Goal: Task Accomplishment & Management: Manage account settings

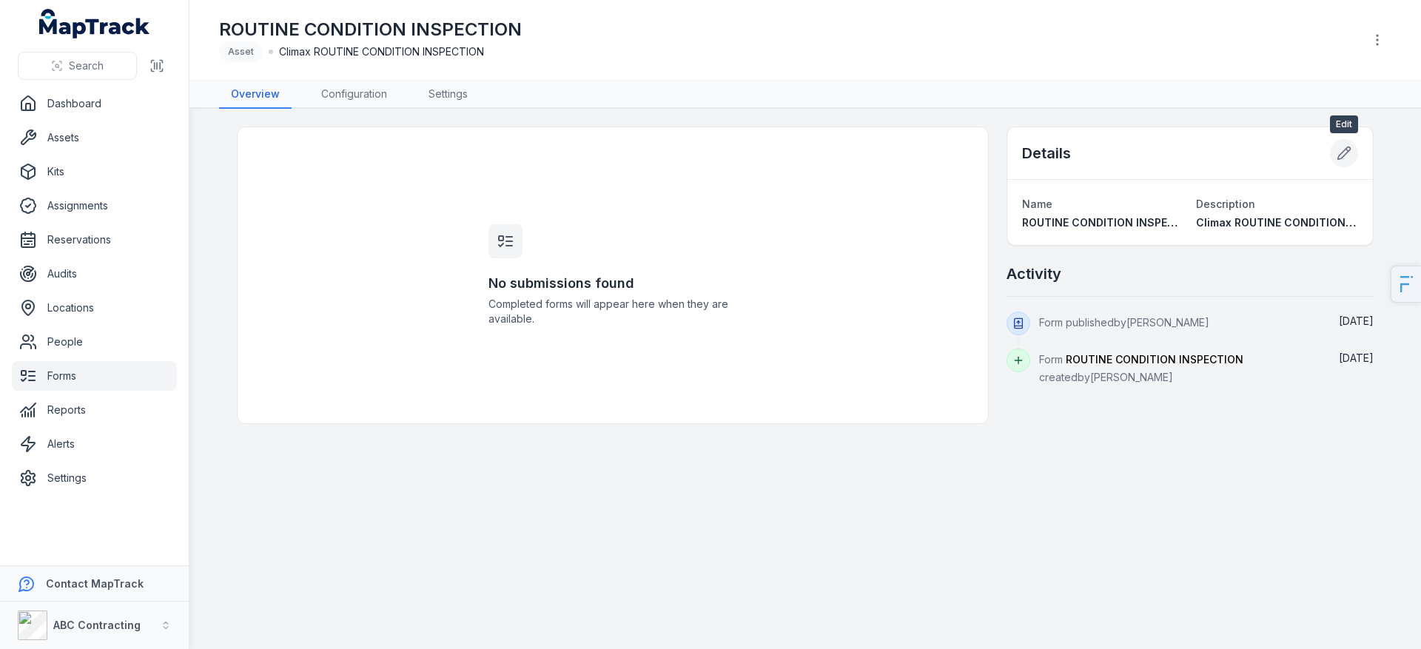
click at [1340, 148] on icon at bounding box center [1344, 153] width 15 height 15
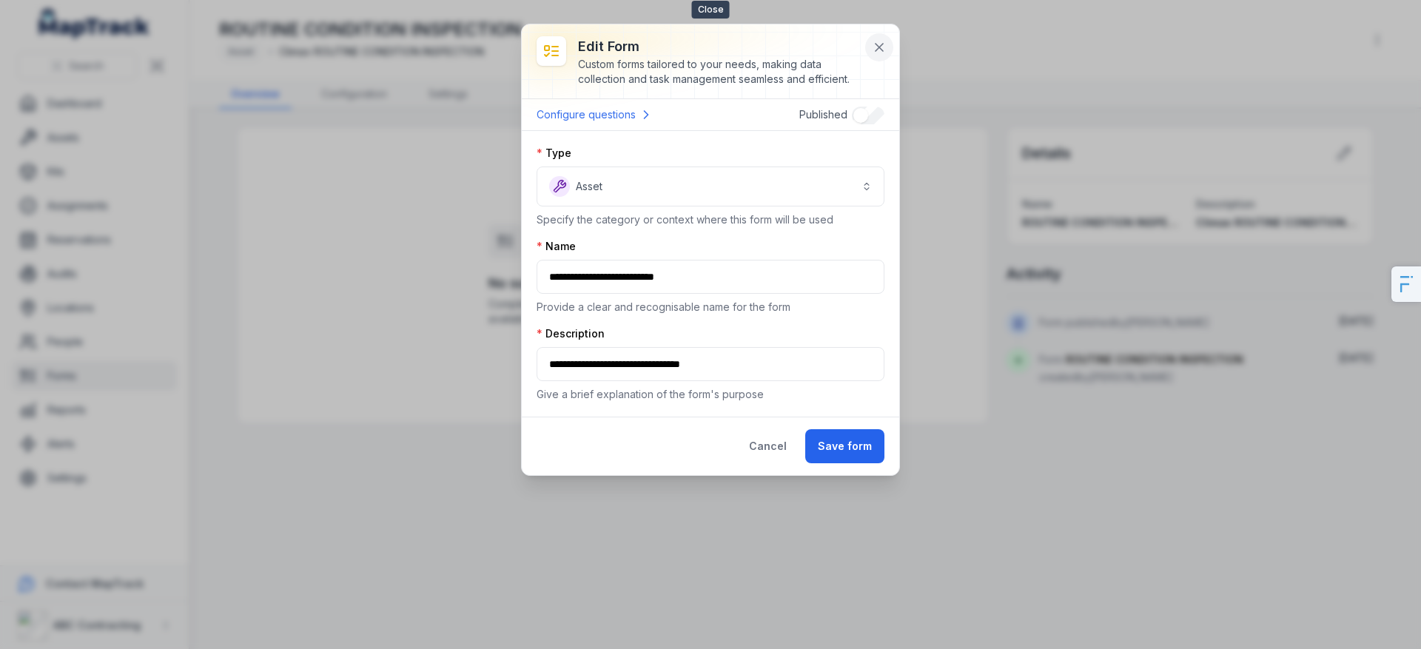
click at [873, 44] on icon at bounding box center [879, 47] width 15 height 15
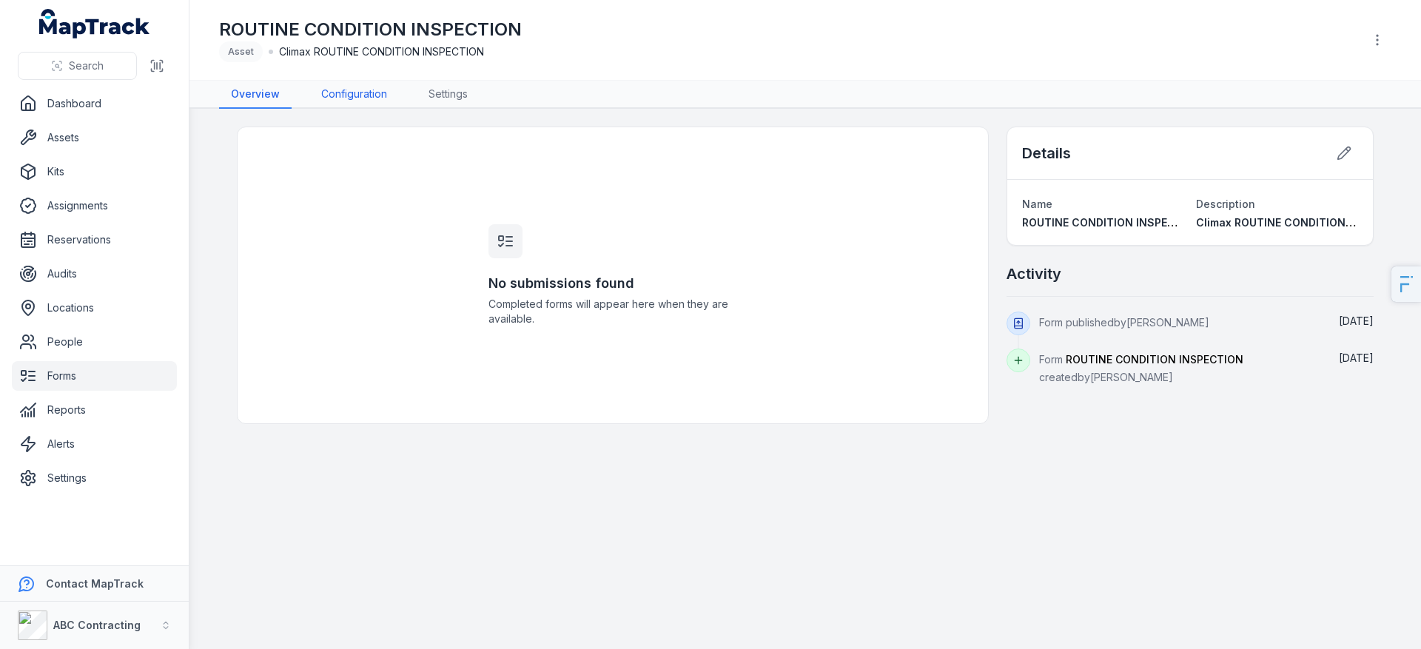
click at [338, 97] on link "Configuration" at bounding box center [354, 95] width 90 height 28
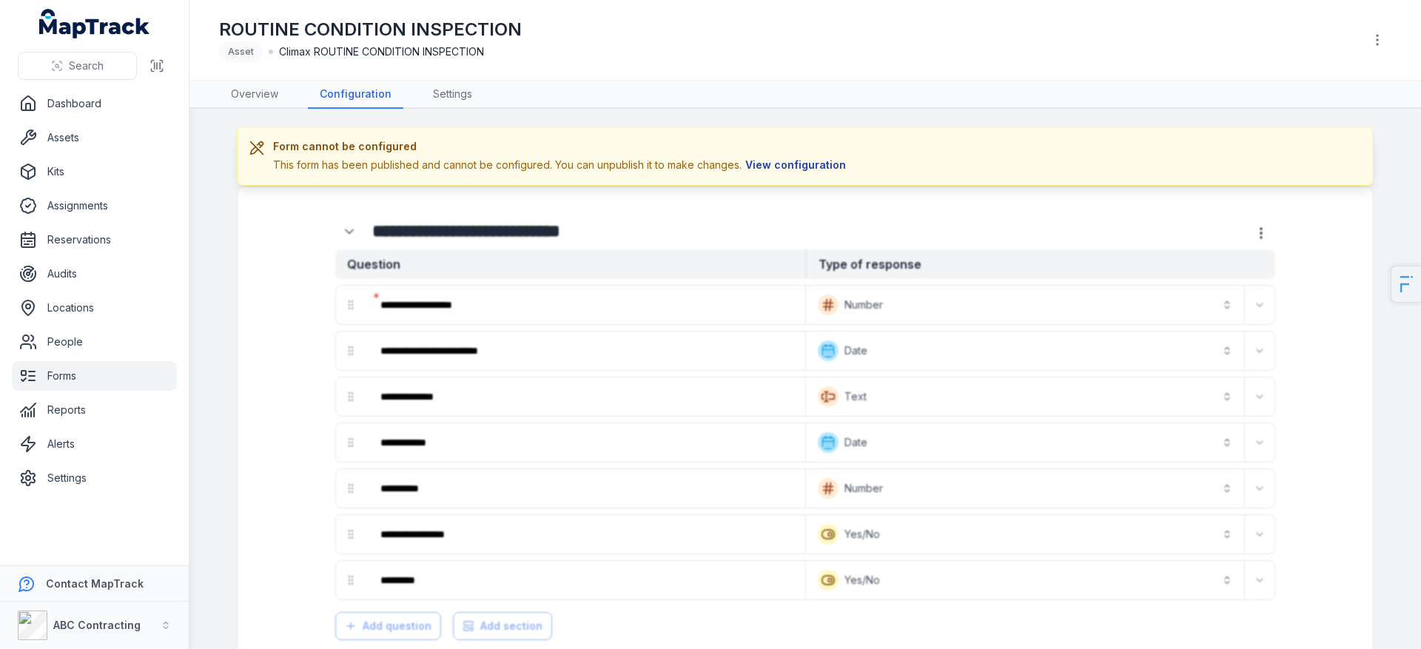
click at [757, 165] on button "View configuration" at bounding box center [796, 165] width 108 height 16
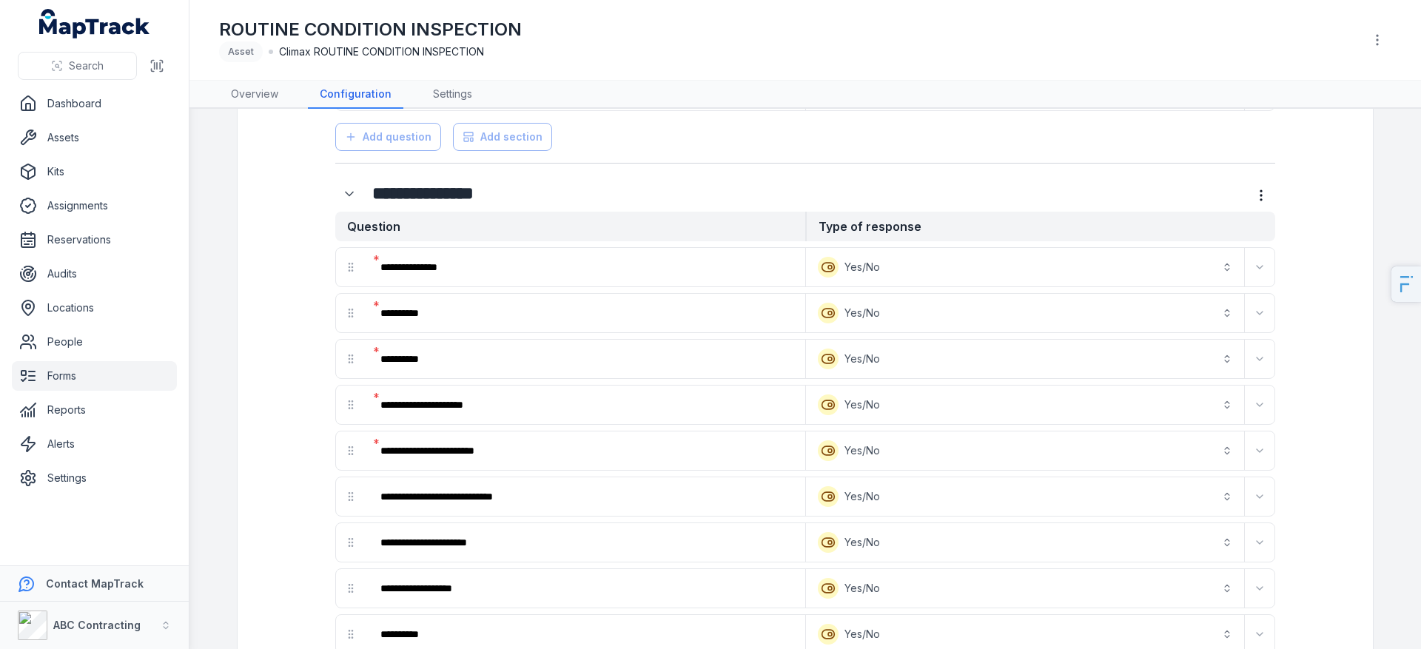
scroll to position [688, 0]
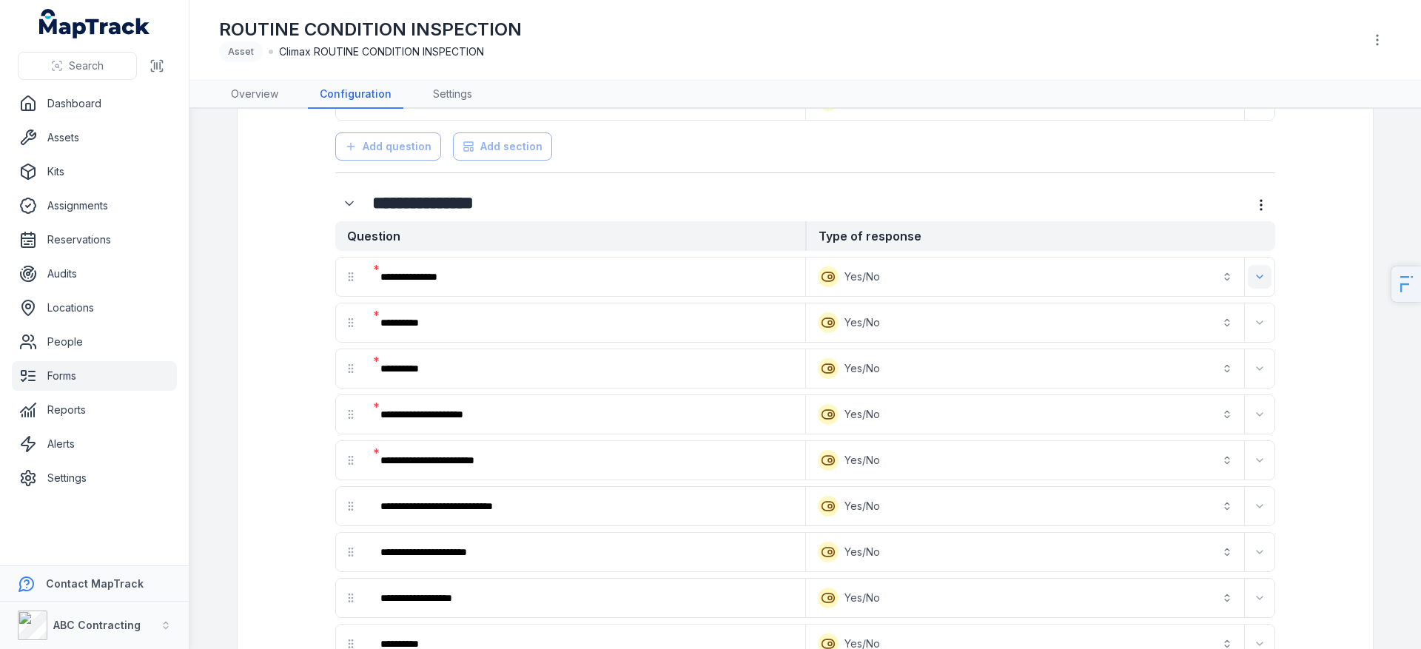
click at [1259, 281] on icon "Expand" at bounding box center [1260, 277] width 12 height 12
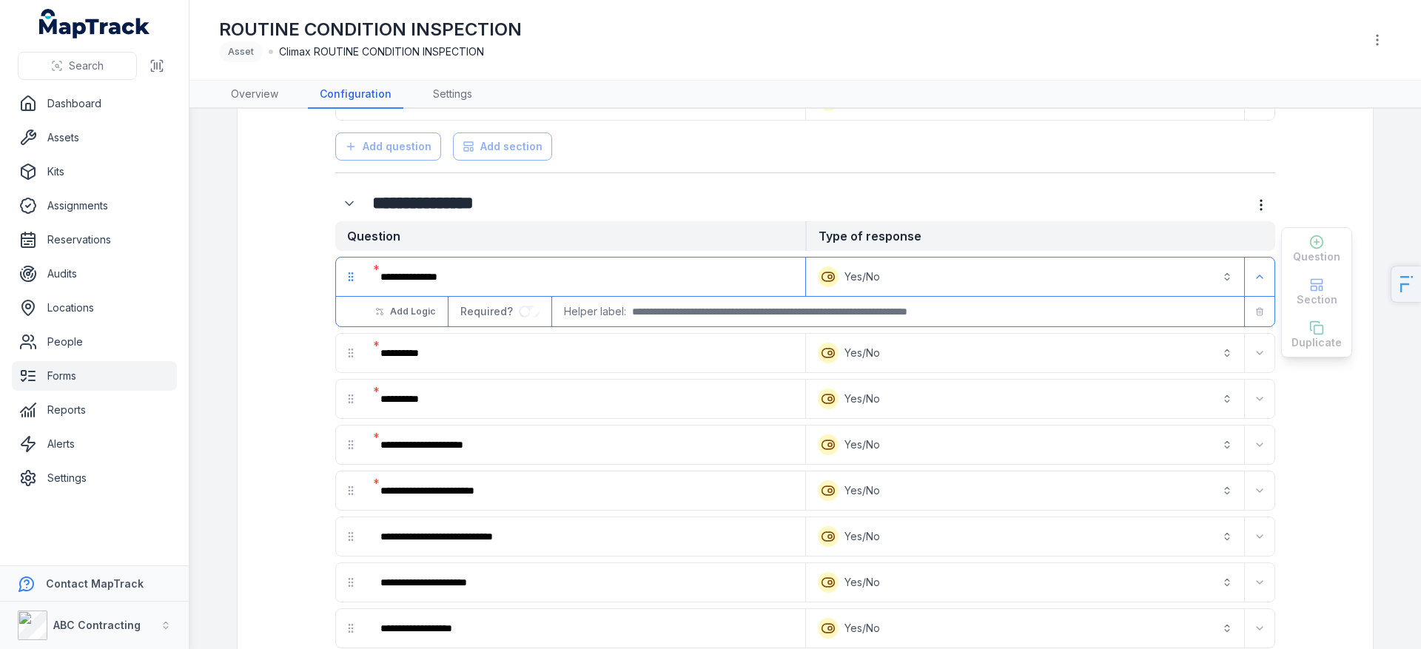
click at [1343, 386] on div "**********" at bounding box center [805, 175] width 1082 height 1443
click at [38, 374] on link "Forms" at bounding box center [94, 376] width 165 height 30
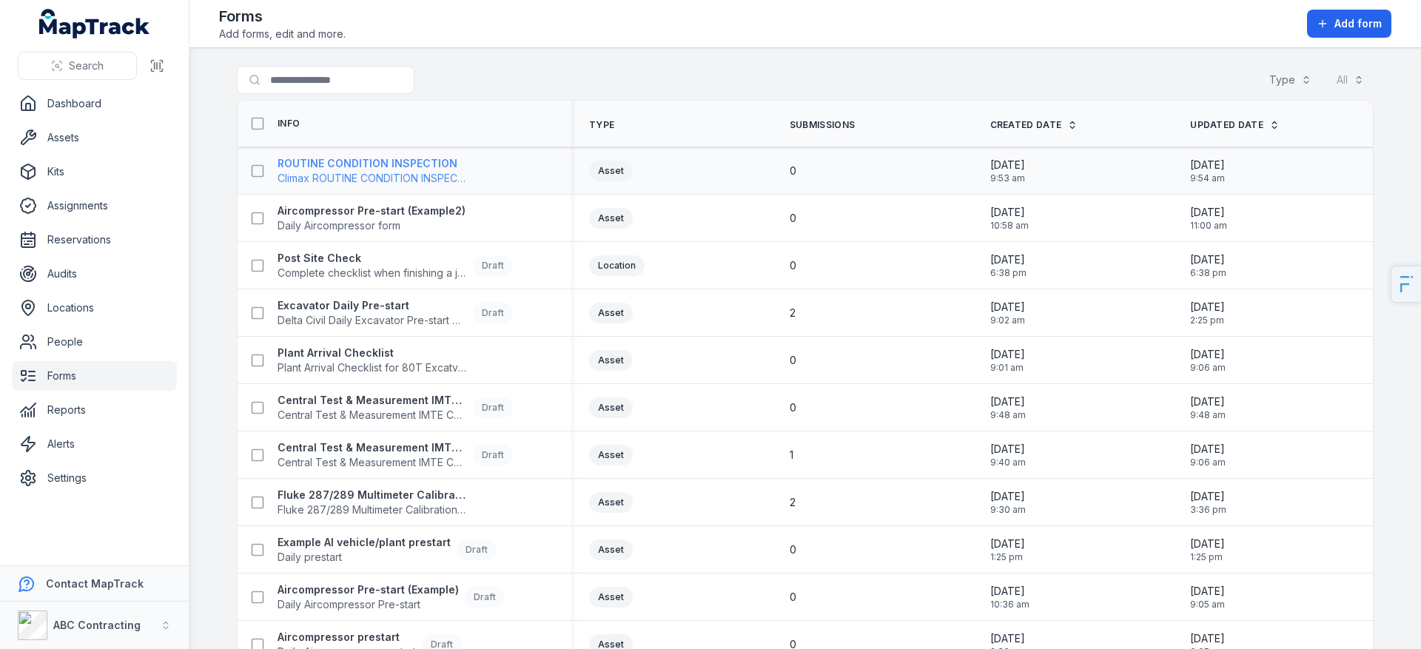
click at [413, 166] on strong "ROUTINE CONDITION INSPECTION" at bounding box center [372, 163] width 189 height 15
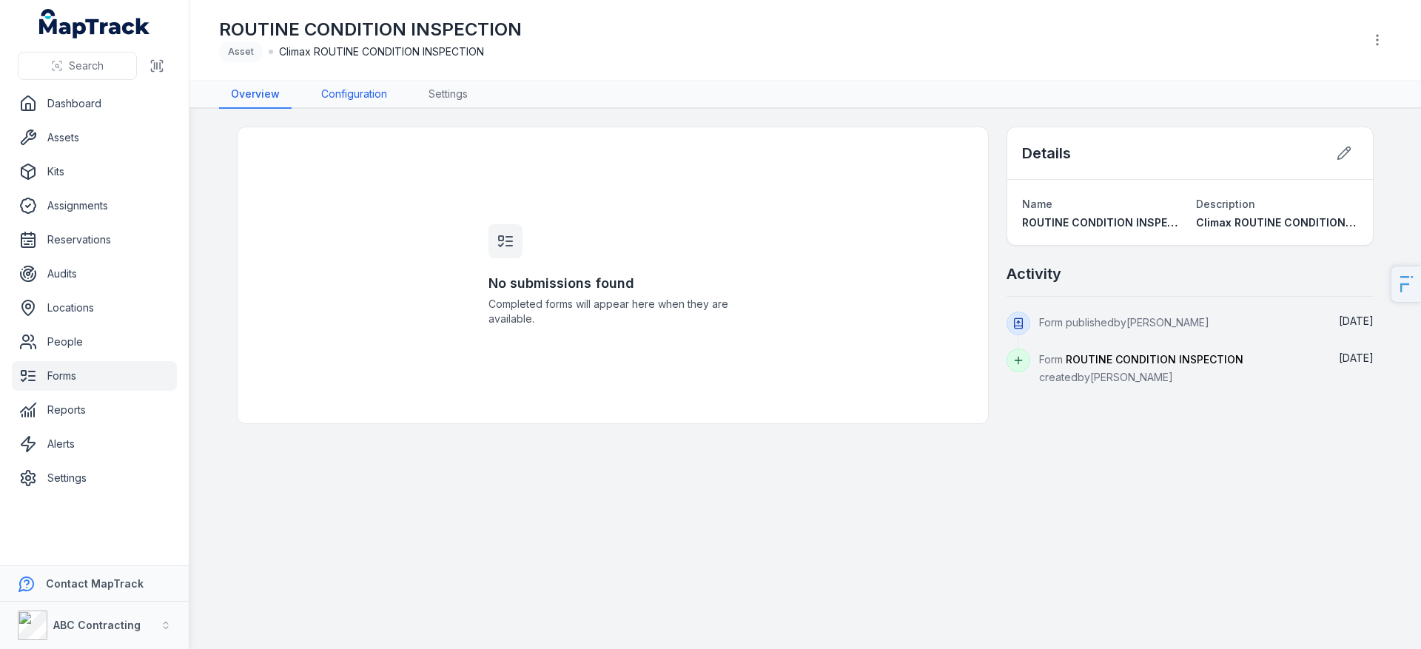
click at [352, 92] on link "Configuration" at bounding box center [354, 95] width 90 height 28
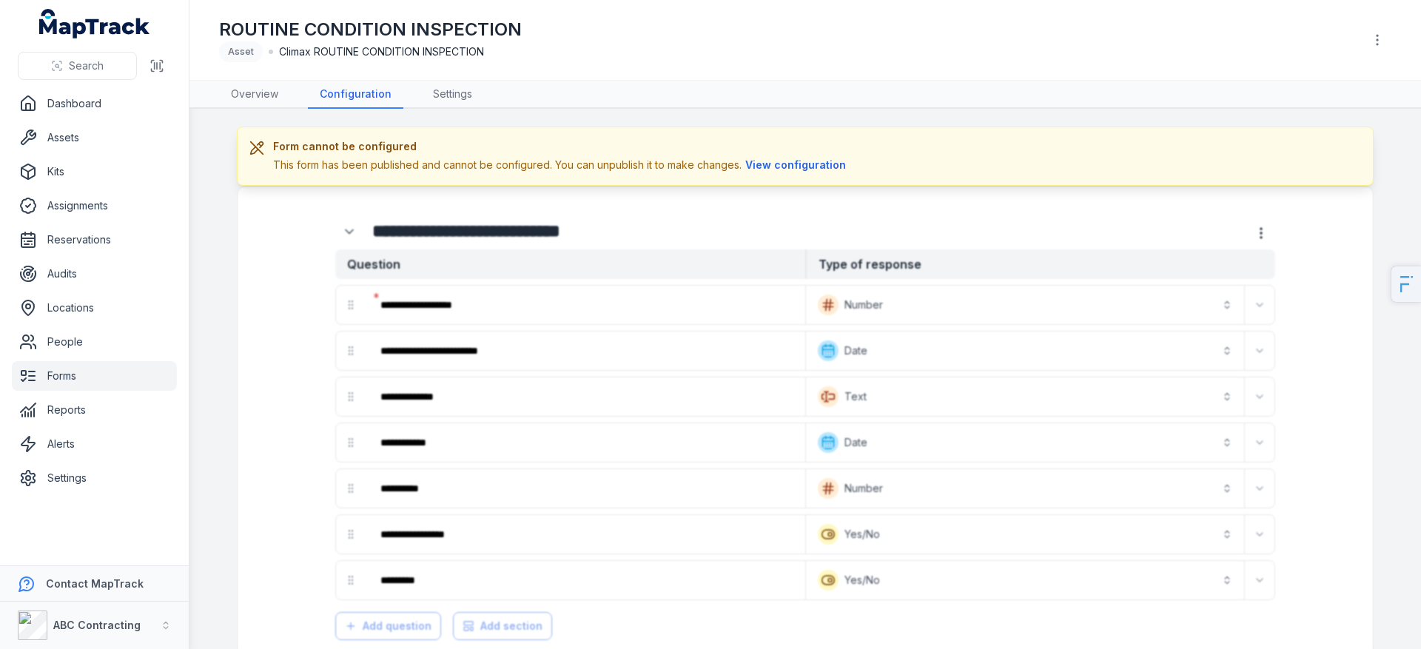
click at [420, 22] on h1 "ROUTINE CONDITION INSPECTION" at bounding box center [370, 30] width 303 height 24
copy h1 "ROUTINE CONDITION INSPECTION"
click at [87, 372] on link "Forms" at bounding box center [94, 376] width 165 height 30
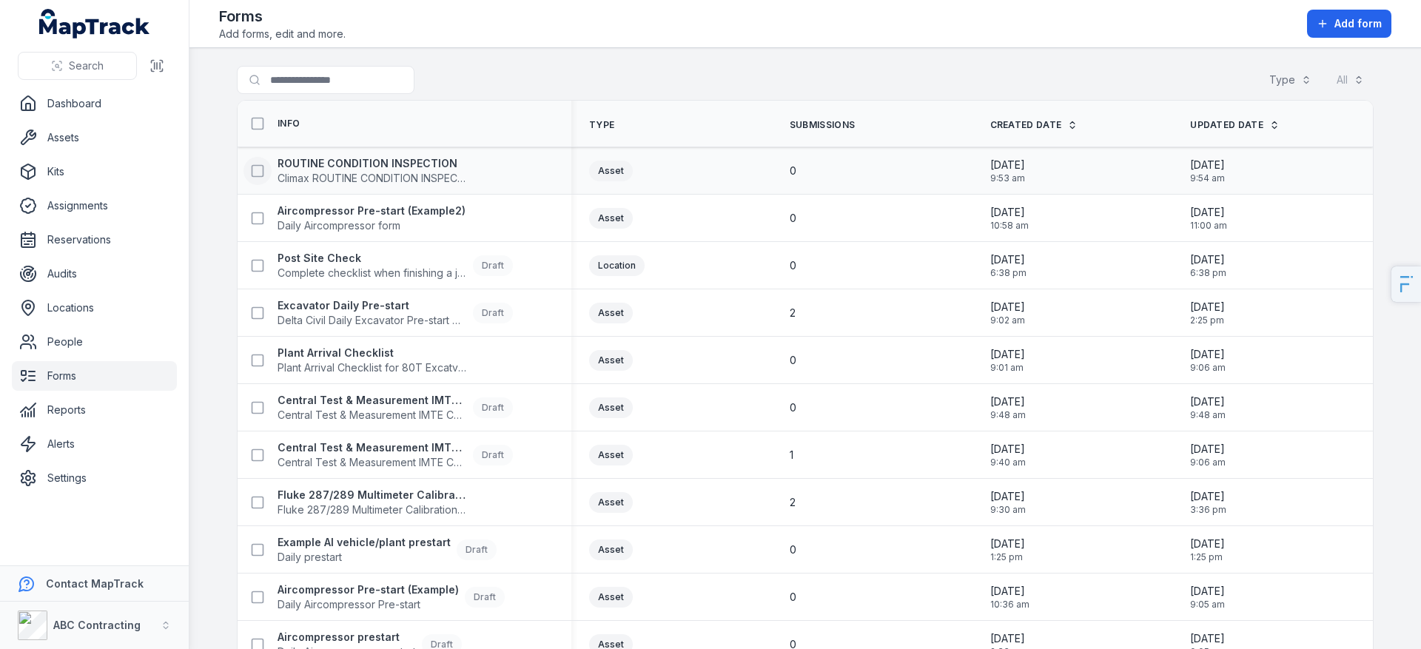
click at [259, 172] on icon at bounding box center [257, 171] width 15 height 15
click at [843, 617] on icon "button" at bounding box center [848, 613] width 15 height 15
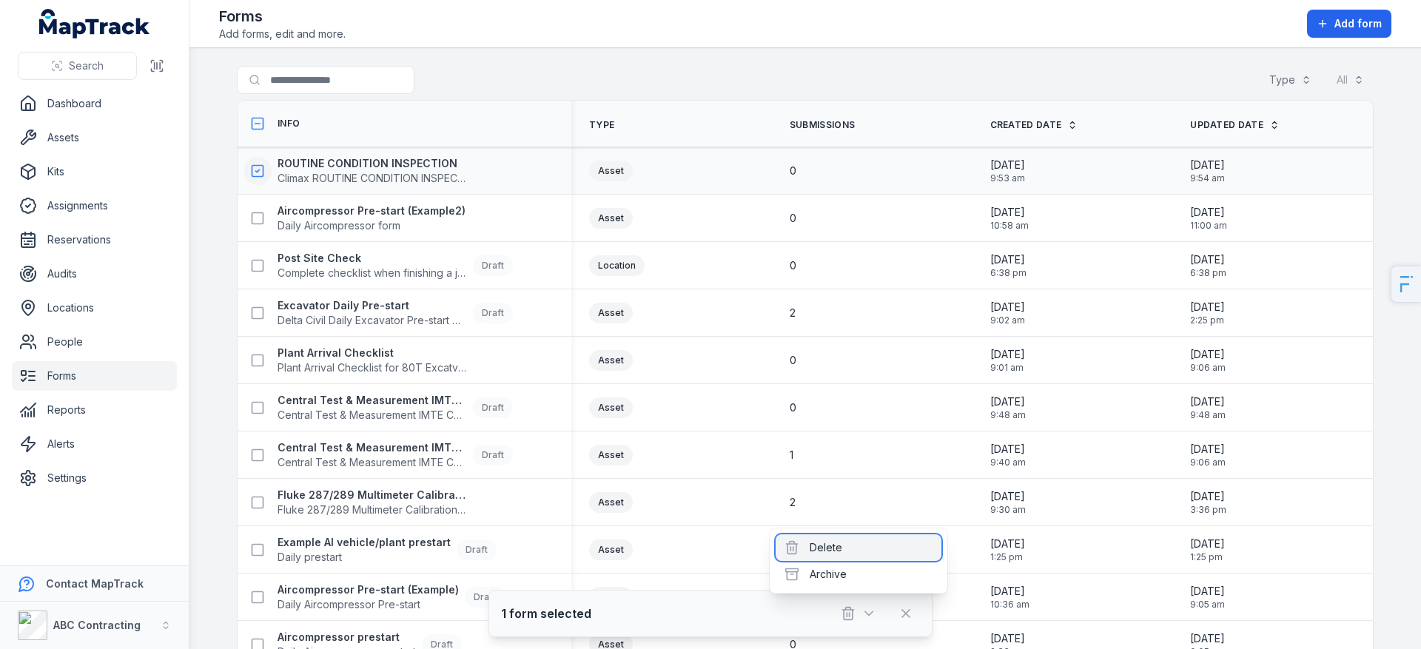
click at [853, 548] on div "Delete" at bounding box center [859, 547] width 166 height 27
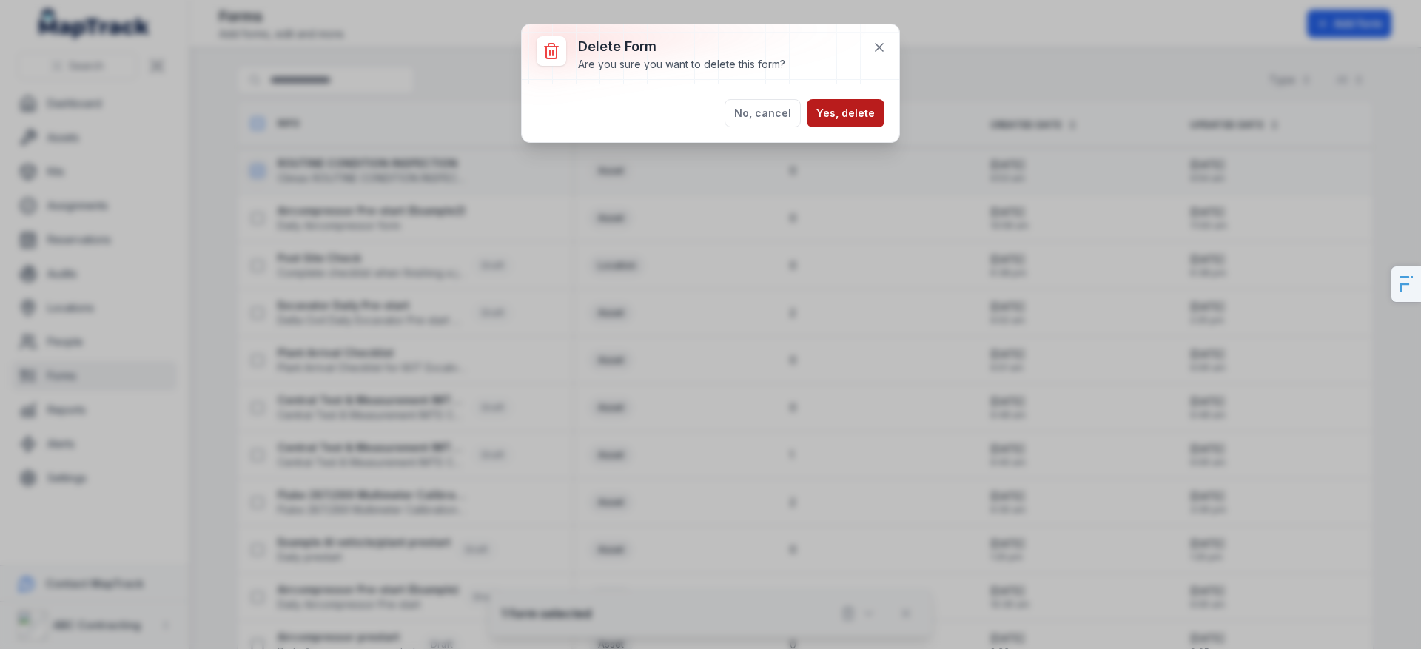
click at [857, 118] on button "Yes, delete" at bounding box center [846, 113] width 78 height 28
